Goal: Information Seeking & Learning: Learn about a topic

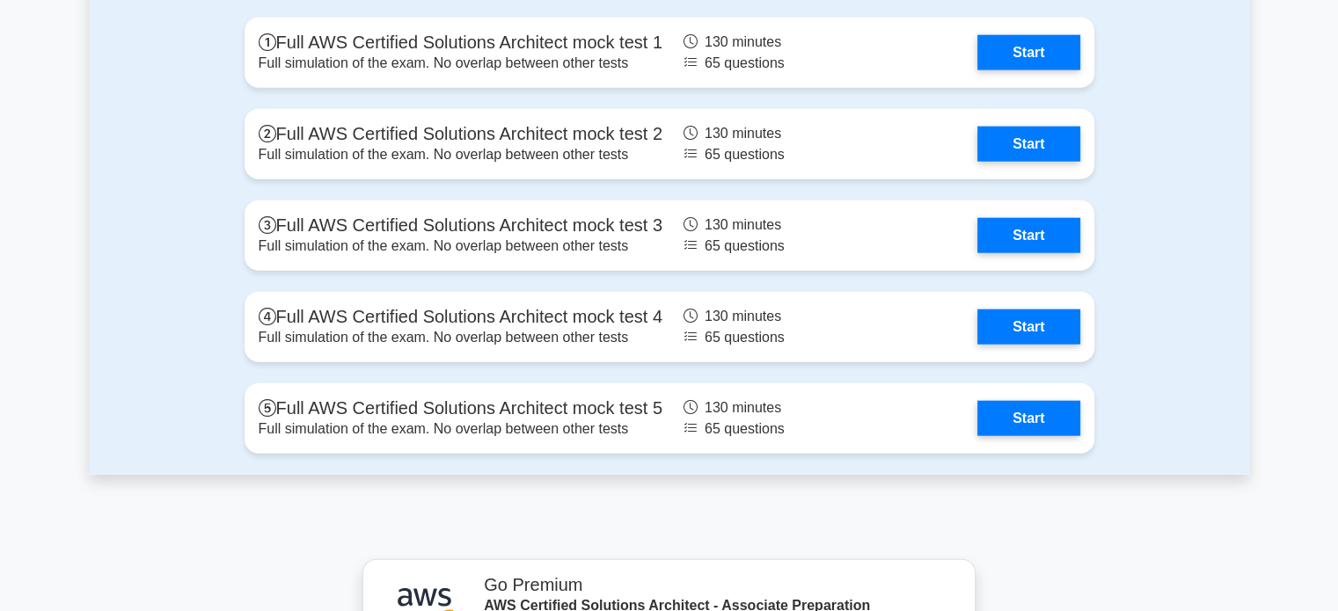
scroll to position [4118, 0]
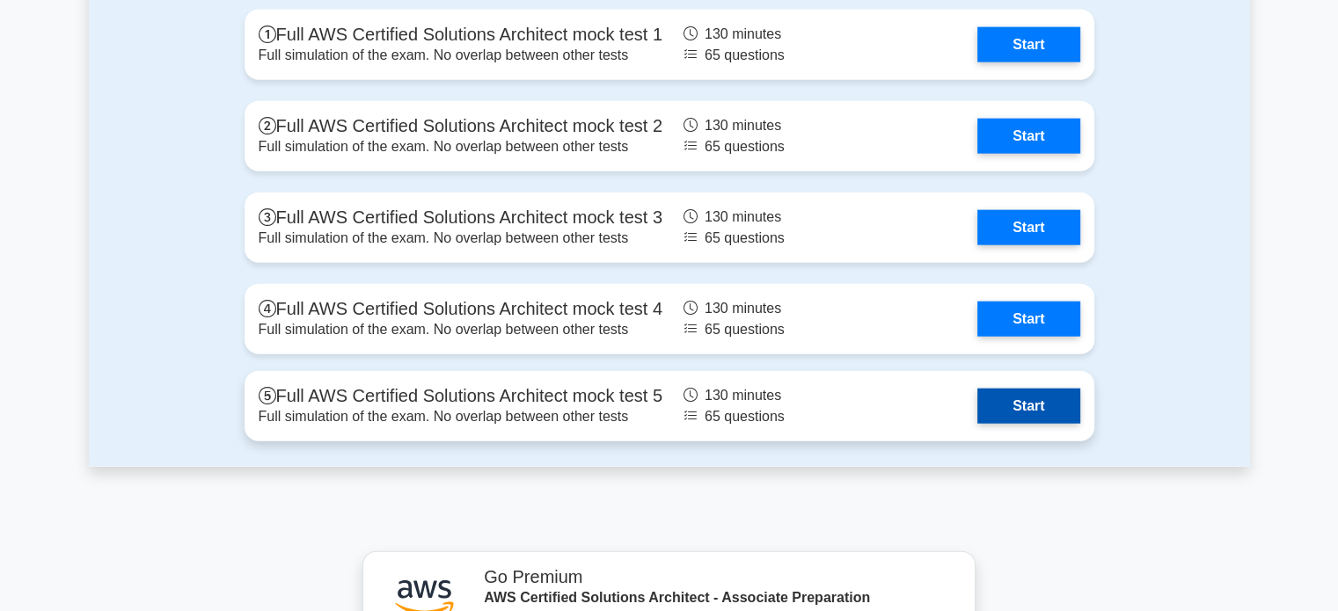
click at [1003, 416] on link "Start" at bounding box center [1028, 406] width 102 height 35
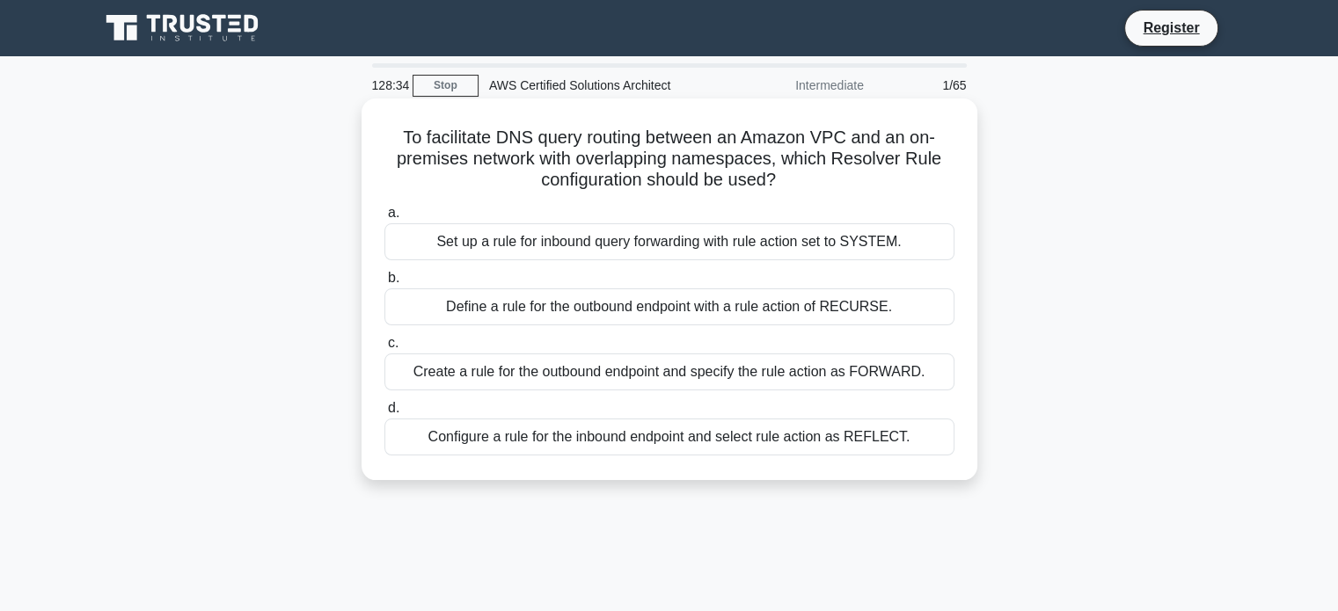
click at [567, 374] on div "Create a rule for the outbound endpoint and specify the rule action as FORWARD." at bounding box center [669, 372] width 570 height 37
click at [384, 349] on input "c. Create a rule for the outbound endpoint and specify the rule action as FORWA…" at bounding box center [384, 343] width 0 height 11
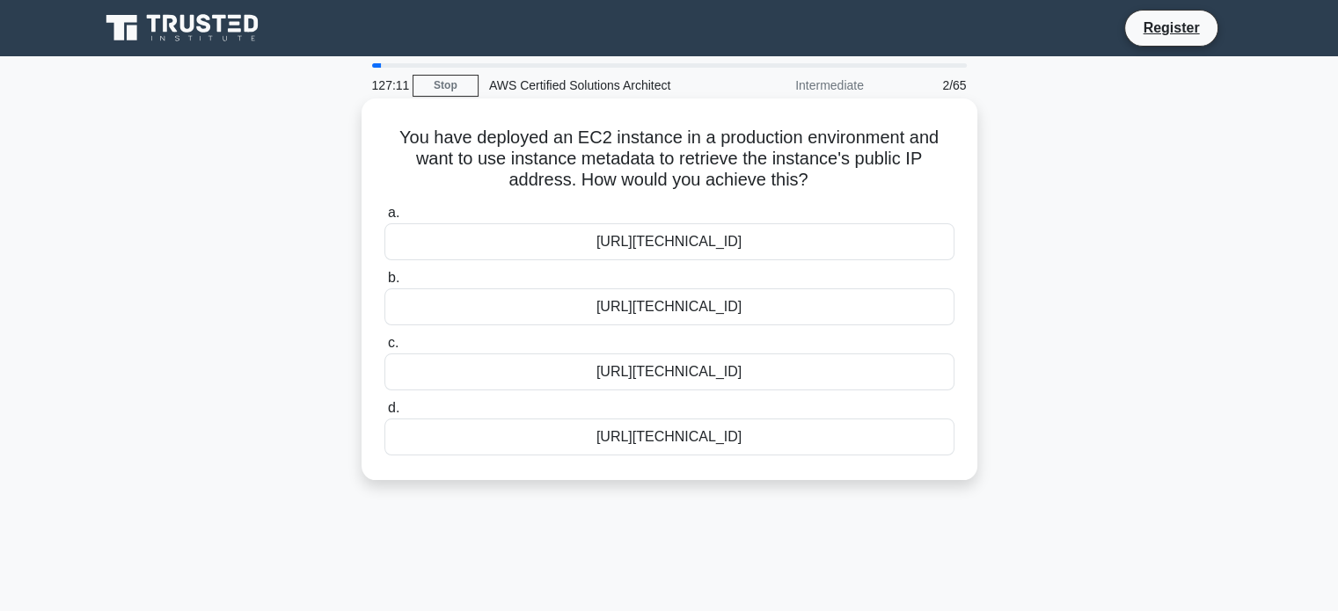
click at [579, 380] on div "http://169.254.169.254/latest/meta-data/public-ipv4" at bounding box center [669, 372] width 570 height 37
click at [384, 349] on input "c. http://169.254.169.254/latest/meta-data/public-ipv4" at bounding box center [384, 343] width 0 height 11
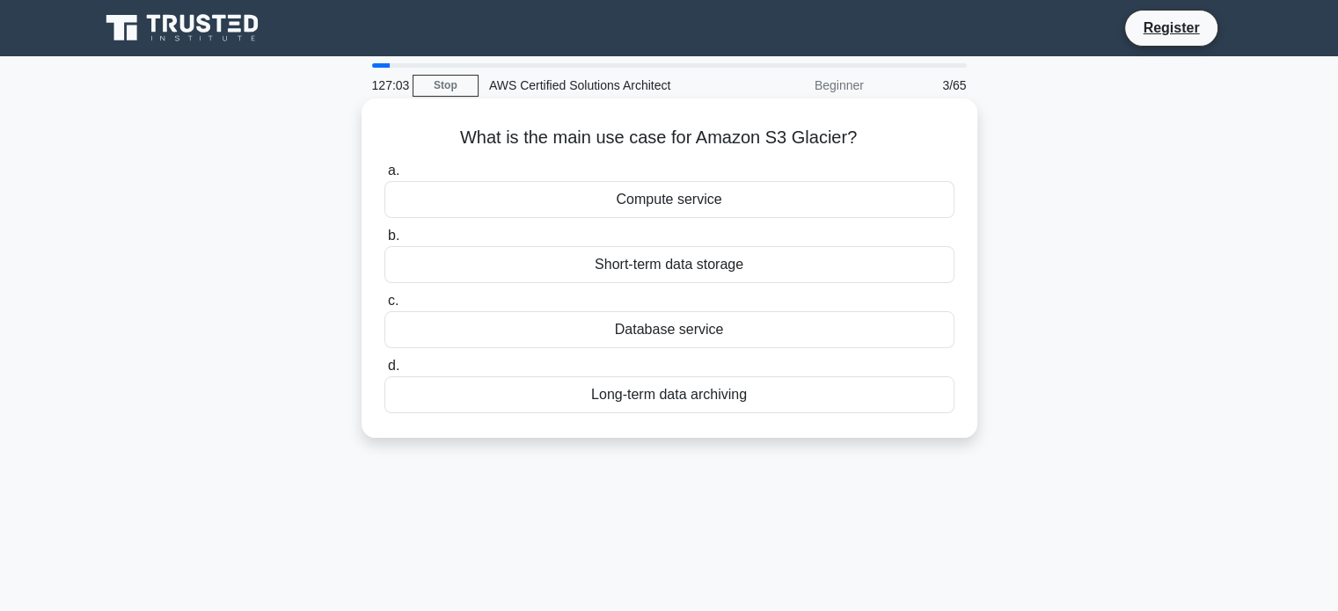
click at [658, 407] on div "Long-term data archiving" at bounding box center [669, 395] width 570 height 37
click at [384, 372] on input "d. Long-term data archiving" at bounding box center [384, 366] width 0 height 11
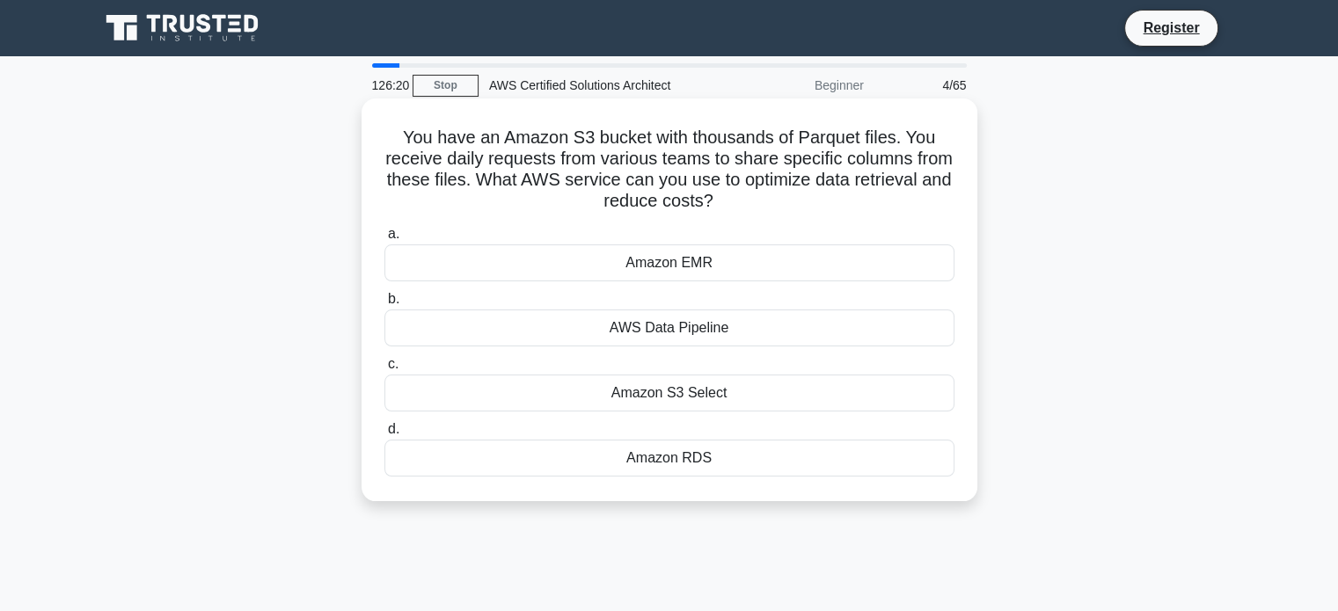
click at [680, 394] on div "Amazon S3 Select" at bounding box center [669, 393] width 570 height 37
click at [384, 370] on input "c. Amazon S3 Select" at bounding box center [384, 364] width 0 height 11
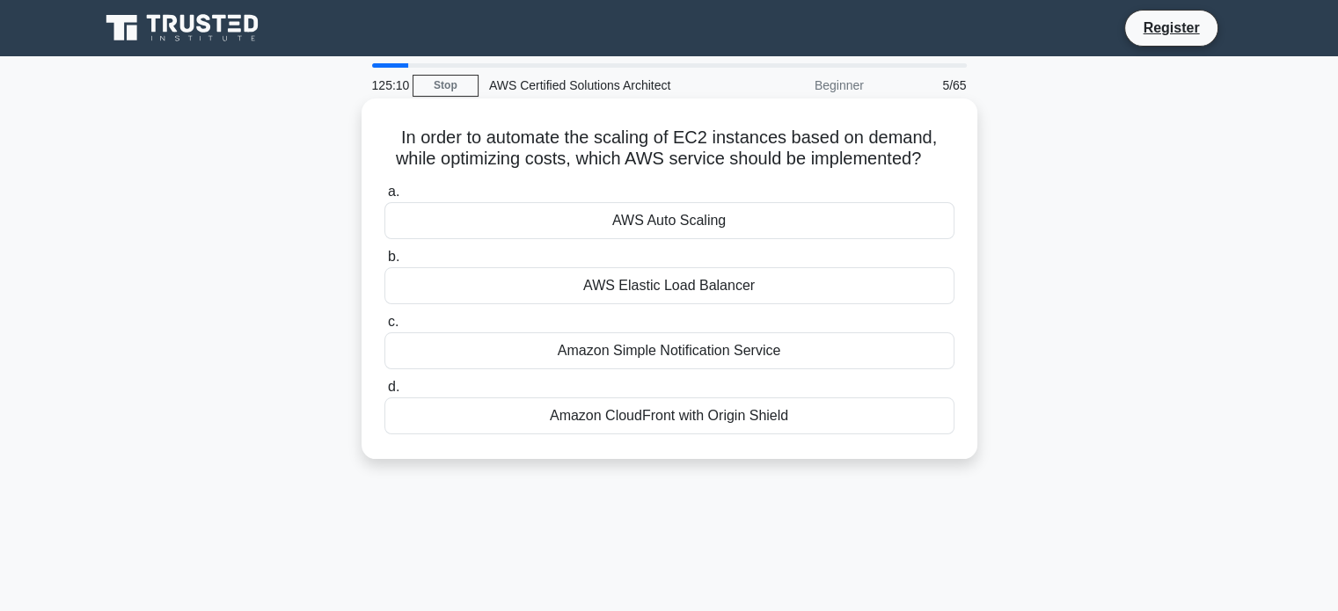
click at [626, 228] on div "AWS Auto Scaling" at bounding box center [669, 220] width 570 height 37
click at [384, 198] on input "a. AWS Auto Scaling" at bounding box center [384, 191] width 0 height 11
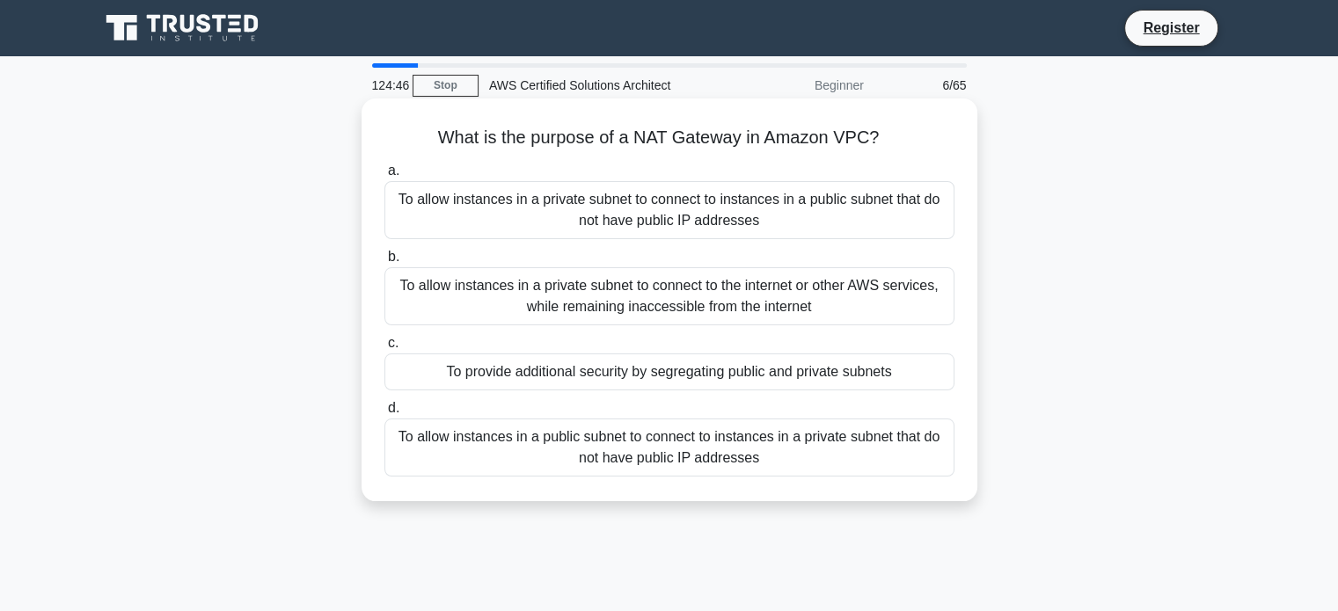
click at [652, 309] on div "To allow instances in a private subnet to connect to the internet or other AWS …" at bounding box center [669, 296] width 570 height 58
click at [384, 263] on input "b. To allow instances in a private subnet to connect to the internet or other A…" at bounding box center [384, 257] width 0 height 11
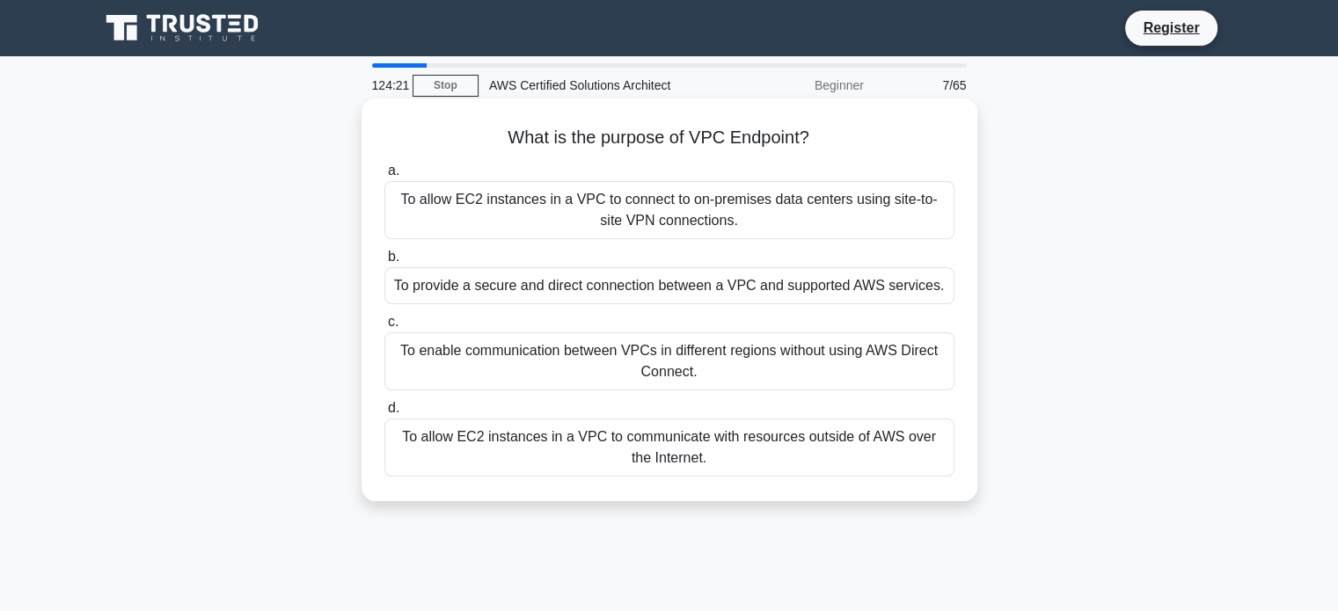
click at [675, 293] on div "To provide a secure and direct connection between a VPC and supported AWS servi…" at bounding box center [669, 285] width 570 height 37
click at [384, 263] on input "b. To provide a secure and direct connection between a VPC and supported AWS se…" at bounding box center [384, 257] width 0 height 11
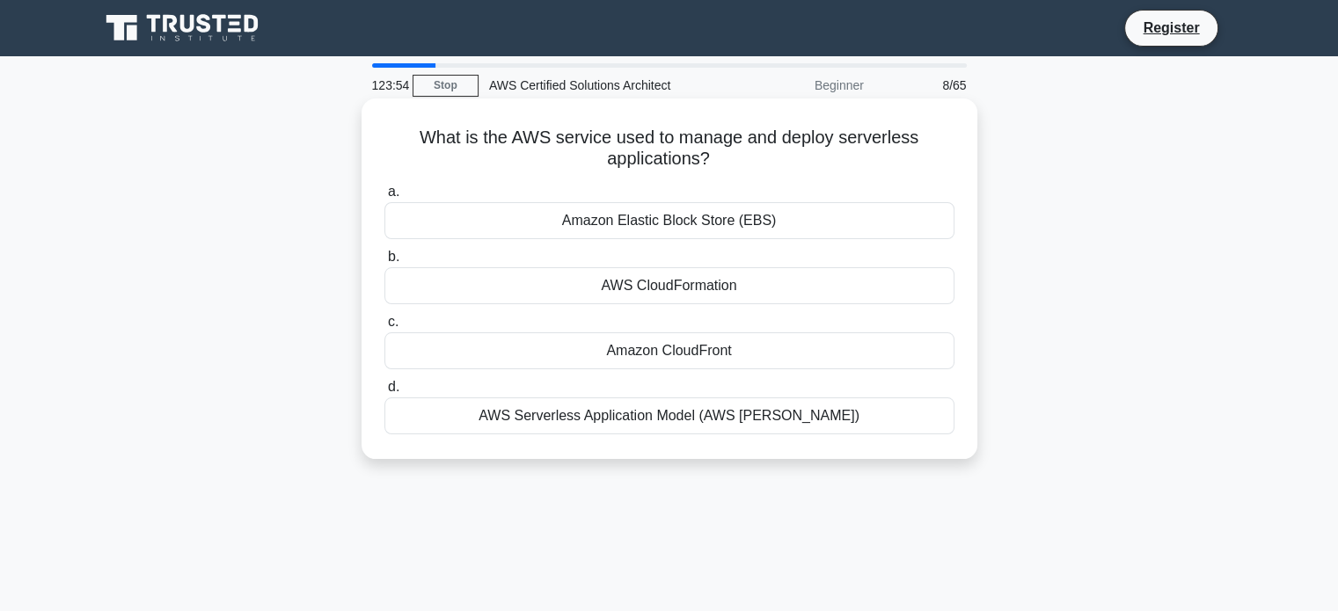
click at [684, 284] on div "AWS CloudFormation" at bounding box center [669, 285] width 570 height 37
click at [384, 263] on input "b. AWS CloudFormation" at bounding box center [384, 257] width 0 height 11
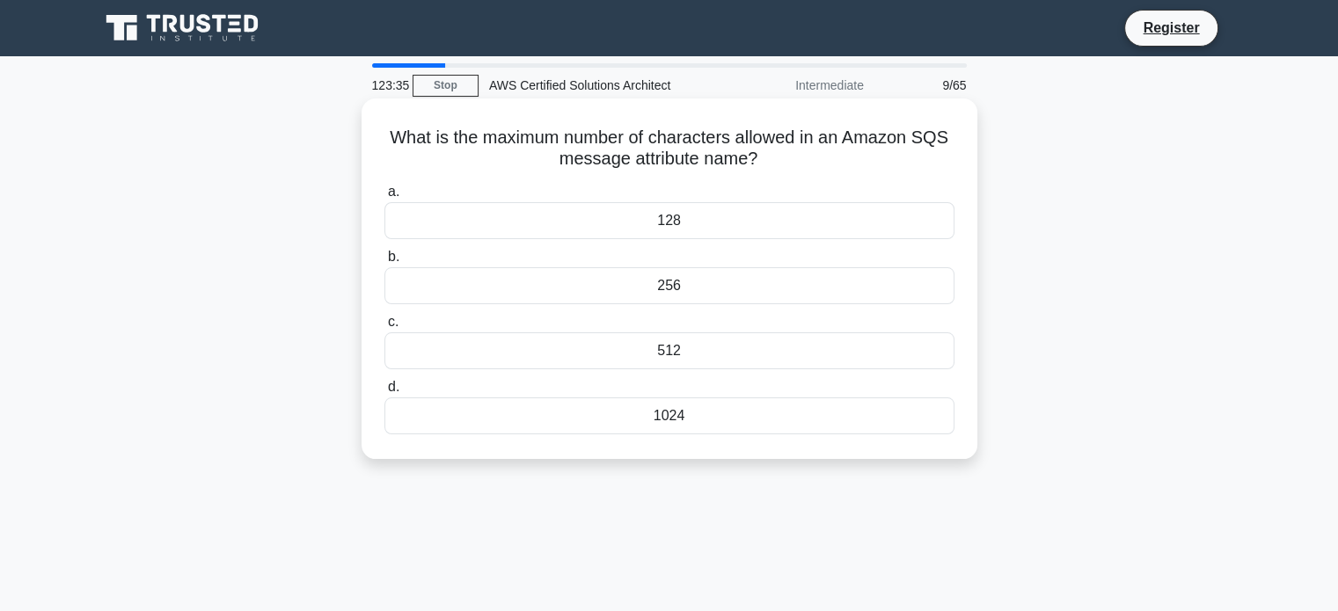
click at [630, 281] on div "256" at bounding box center [669, 285] width 570 height 37
click at [384, 263] on input "b. 256" at bounding box center [384, 257] width 0 height 11
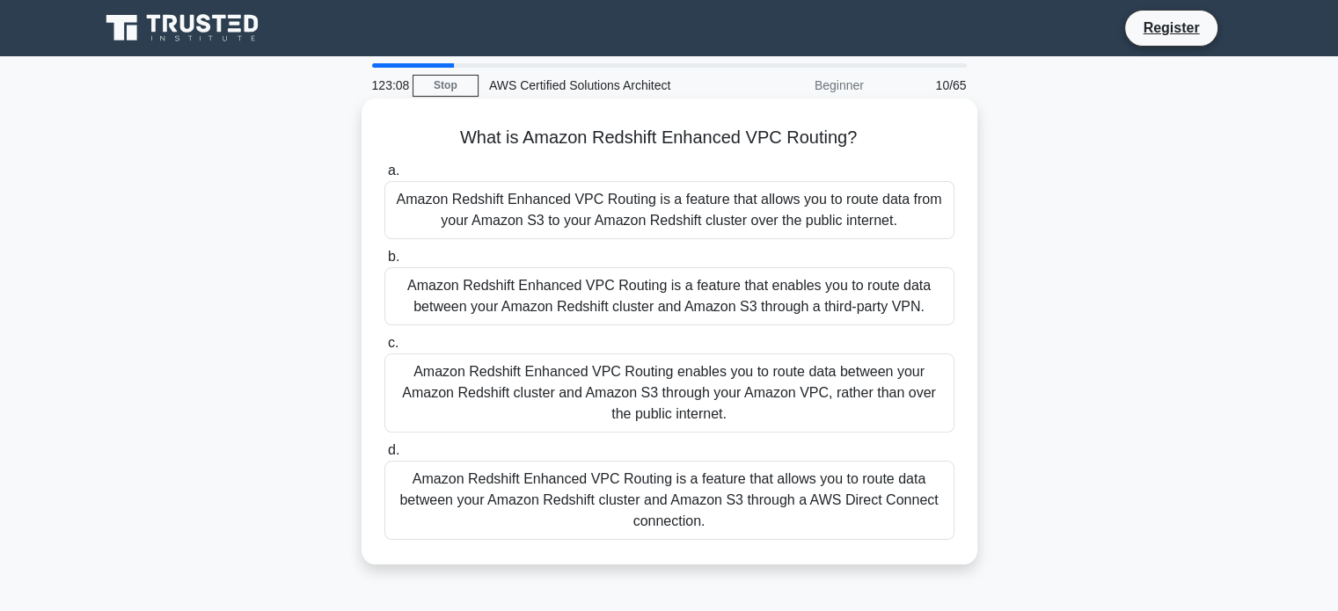
click at [822, 403] on div "Amazon Redshift Enhanced VPC Routing enables you to route data between your Ama…" at bounding box center [669, 393] width 570 height 79
click at [384, 349] on input "c. Amazon Redshift Enhanced VPC Routing enables you to route data between your …" at bounding box center [384, 343] width 0 height 11
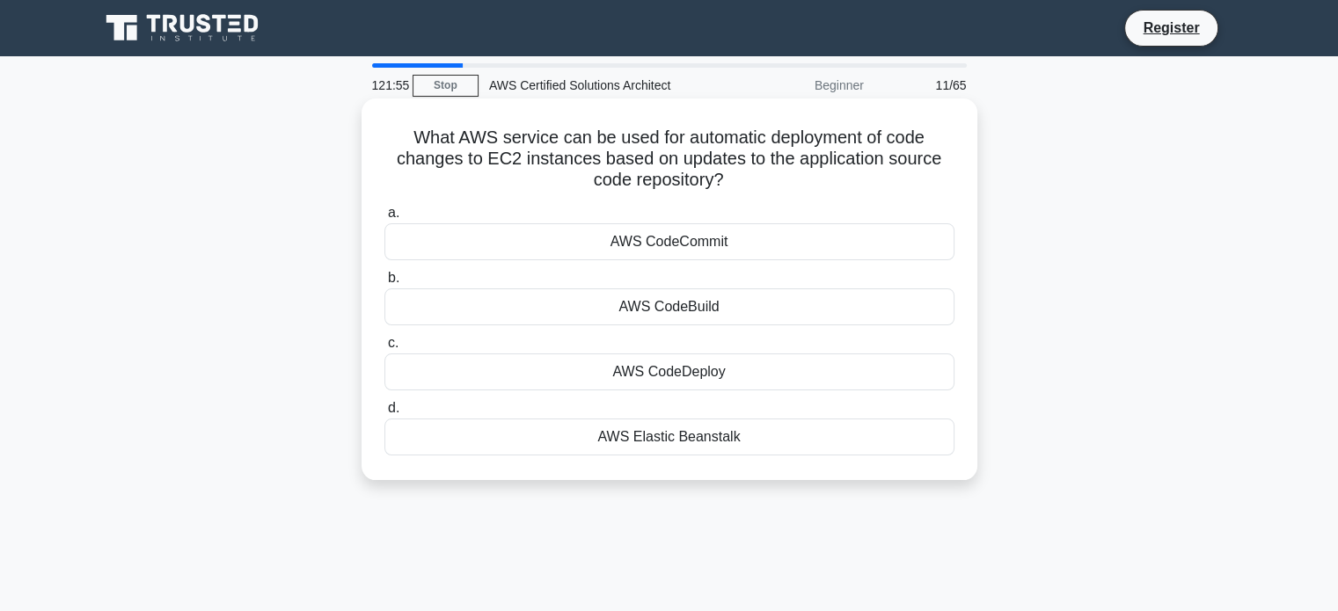
click at [630, 365] on div "AWS CodeDeploy" at bounding box center [669, 372] width 570 height 37
click at [384, 349] on input "c. AWS CodeDeploy" at bounding box center [384, 343] width 0 height 11
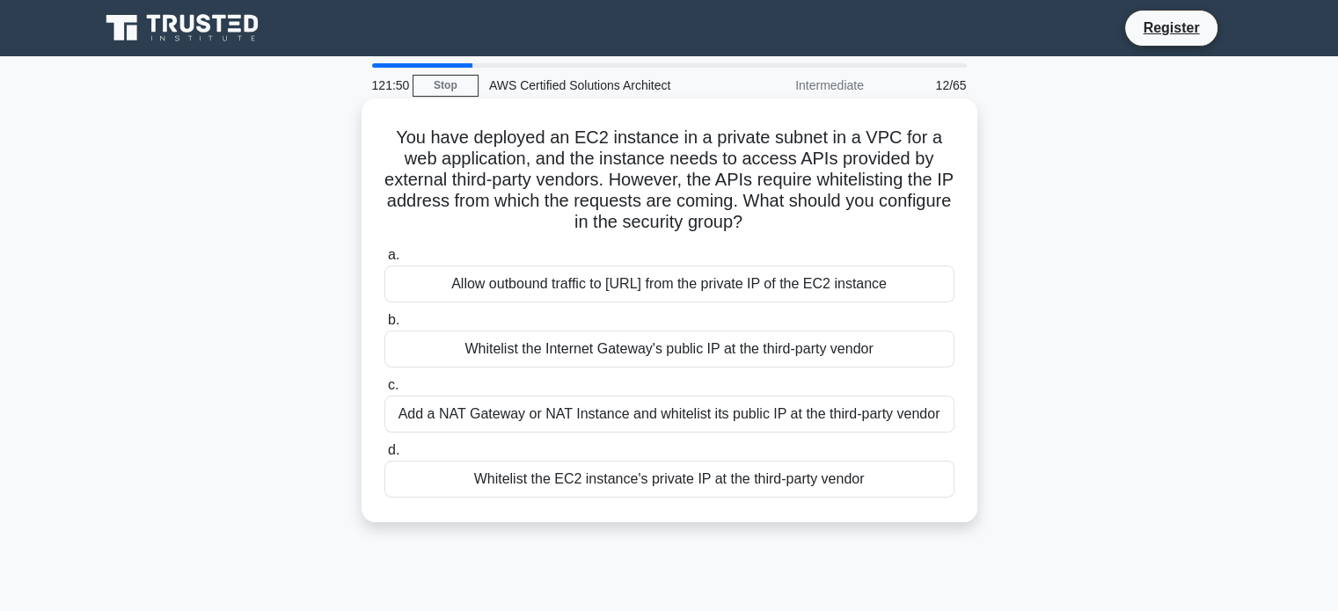
click at [531, 168] on h5 "You have deployed an EC2 instance in a private subnet in a VPC for a web applic…" at bounding box center [670, 180] width 574 height 107
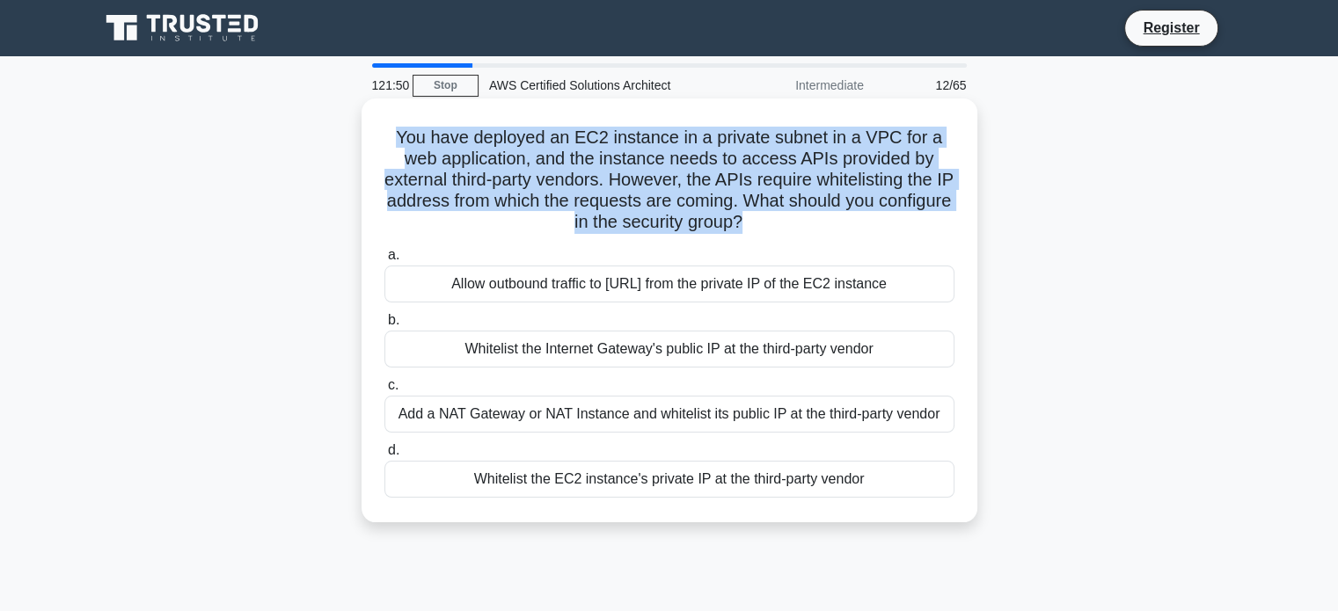
click at [531, 168] on h5 "You have deployed an EC2 instance in a private subnet in a VPC for a web applic…" at bounding box center [670, 180] width 574 height 107
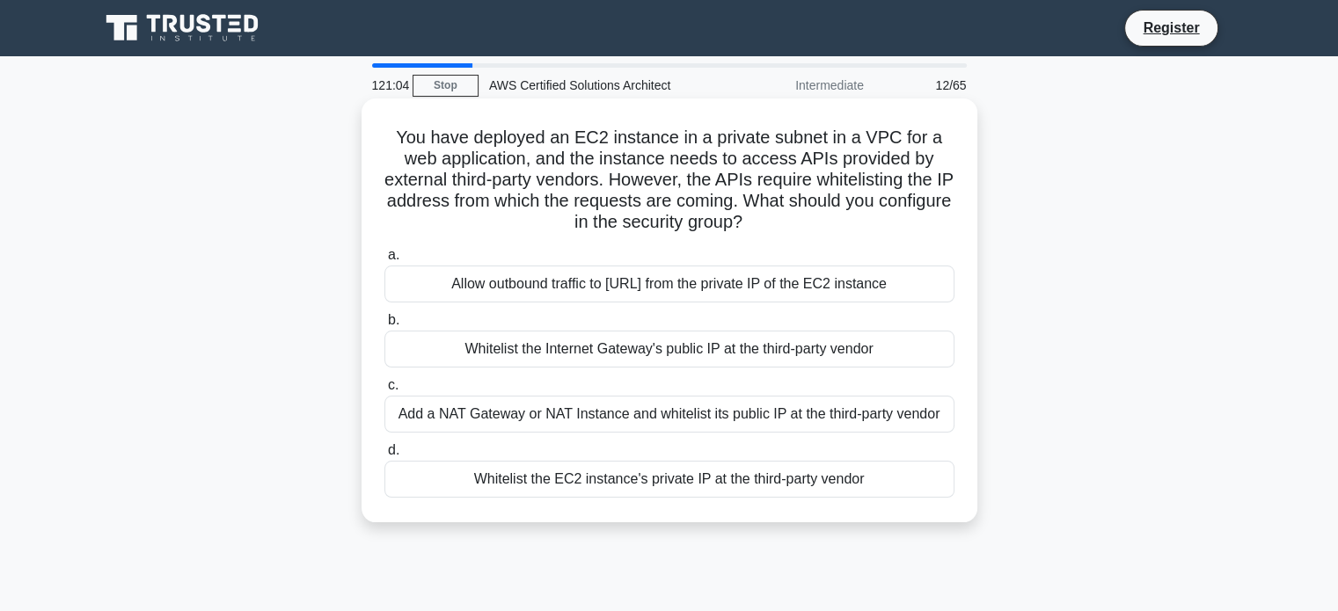
click at [520, 254] on label "a. Allow outbound traffic to 0.0.0.0/0 from the private IP of the EC2 instance" at bounding box center [669, 274] width 570 height 58
click at [384, 254] on input "a. Allow outbound traffic to 0.0.0.0/0 from the private IP of the EC2 instance" at bounding box center [384, 255] width 0 height 11
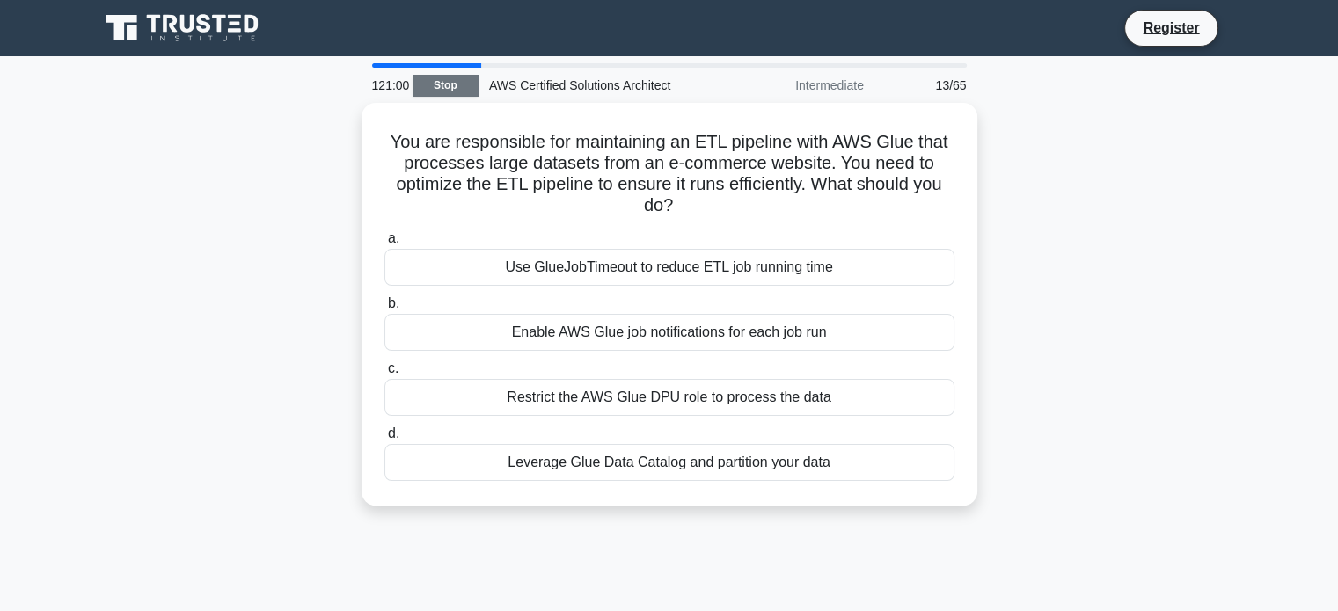
click at [453, 86] on link "Stop" at bounding box center [446, 86] width 66 height 22
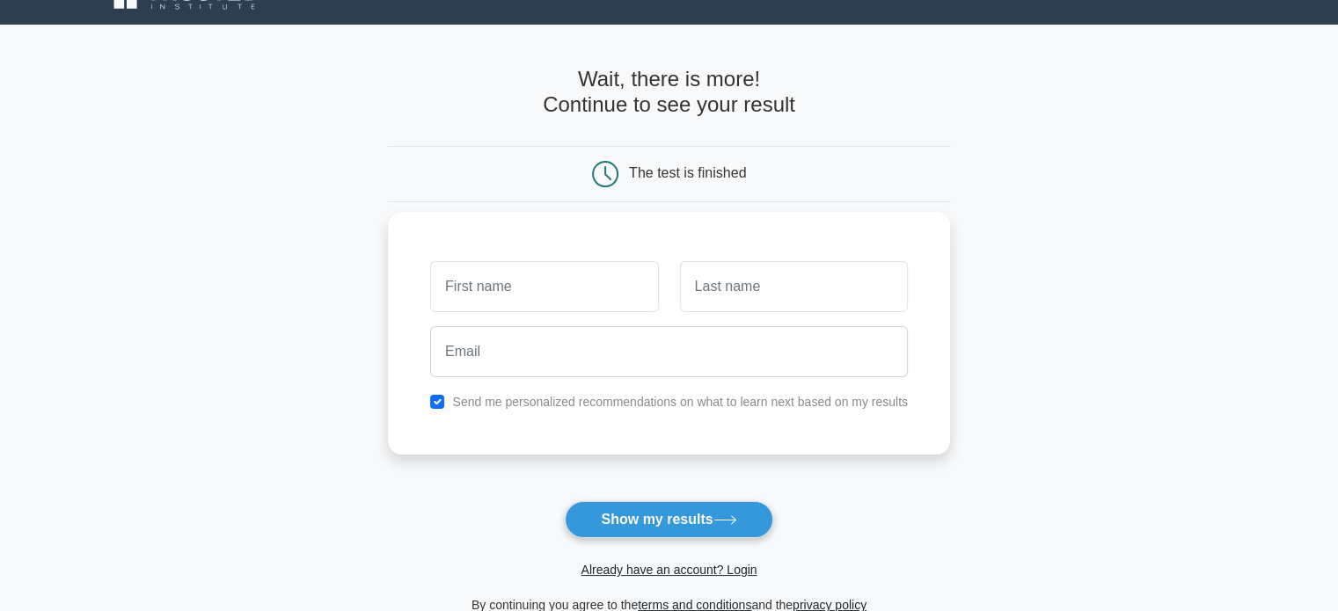
scroll to position [26, 0]
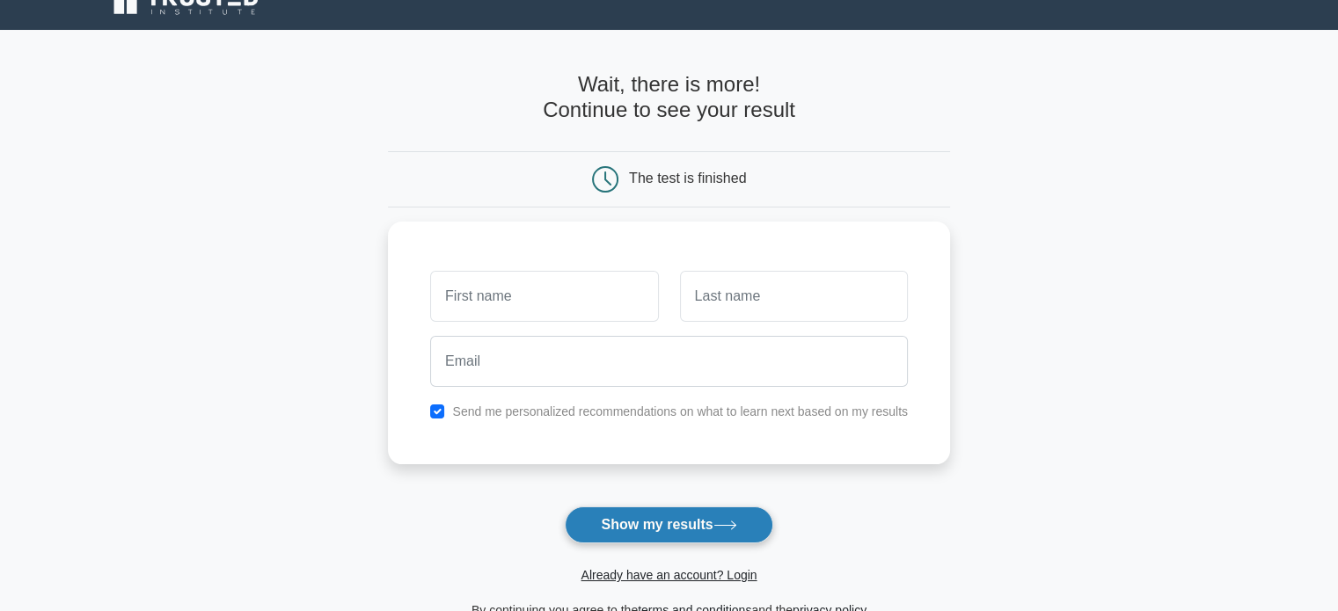
click at [624, 530] on button "Show my results" at bounding box center [669, 525] width 208 height 37
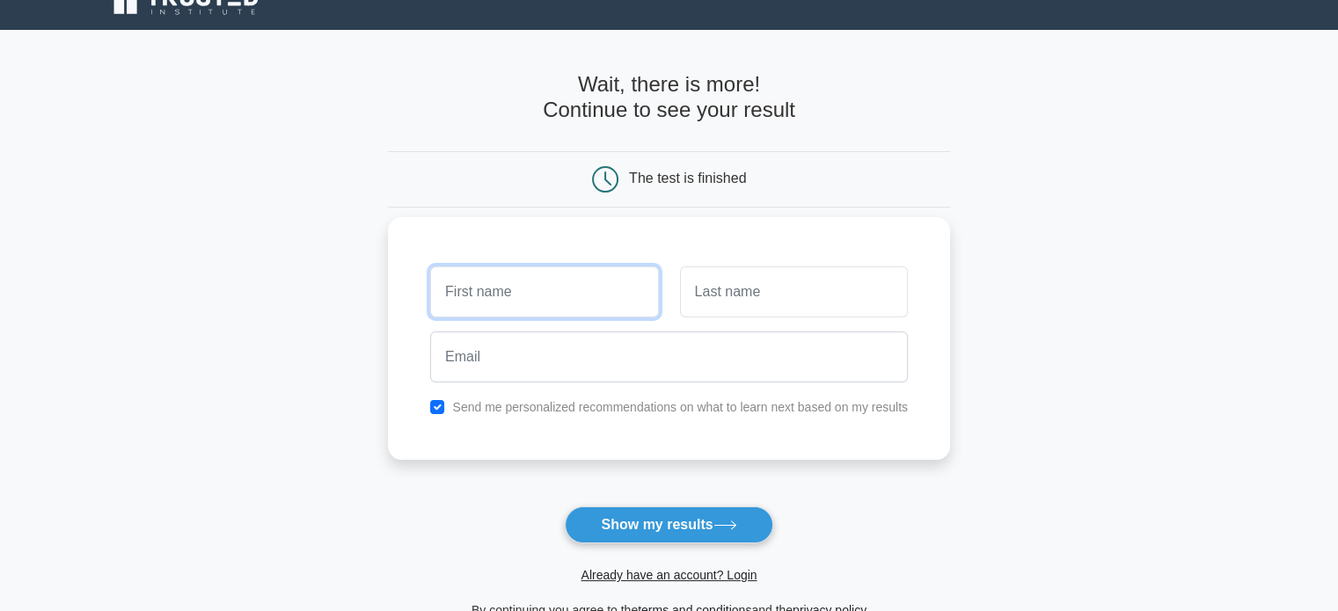
scroll to position [0, 0]
